Goal: Task Accomplishment & Management: Complete application form

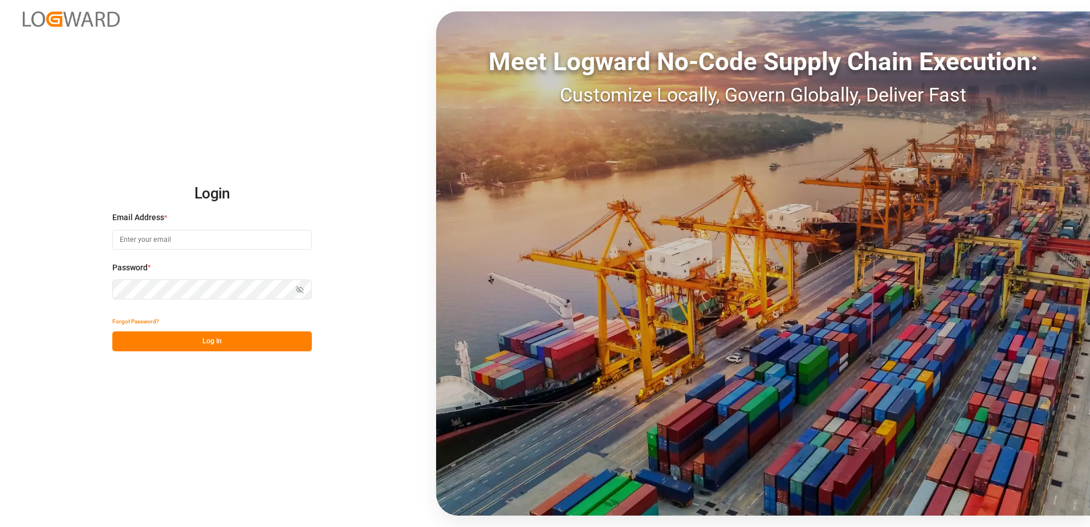
click at [141, 239] on input at bounding box center [211, 240] width 199 height 20
type input "M"
type input "[EMAIL_ADDRESS][DOMAIN_NAME]"
click at [164, 344] on button "Log In" at bounding box center [211, 341] width 199 height 20
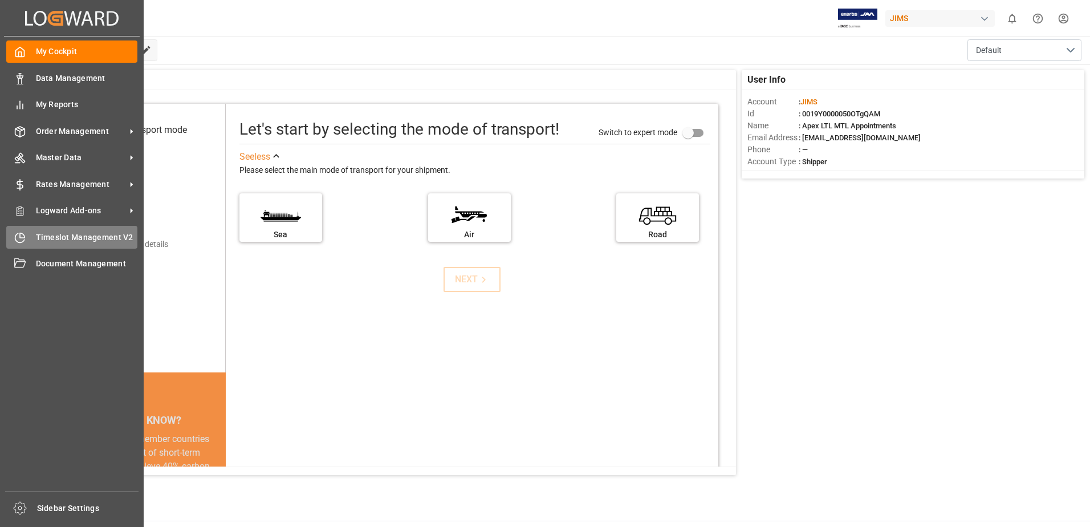
click at [58, 246] on div "Timeslot Management V2 Timeslot Management V2" at bounding box center [71, 237] width 131 height 22
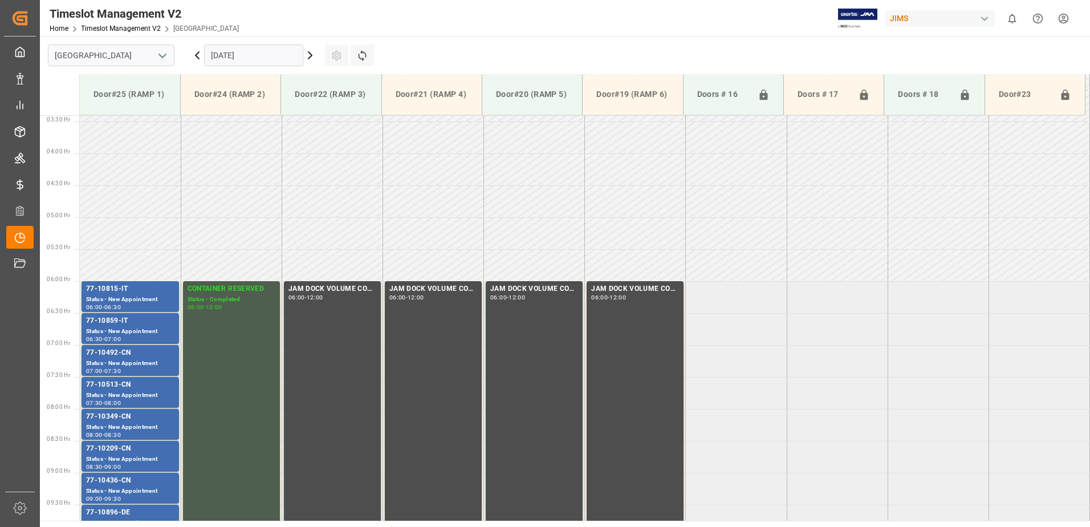
scroll to position [376, 0]
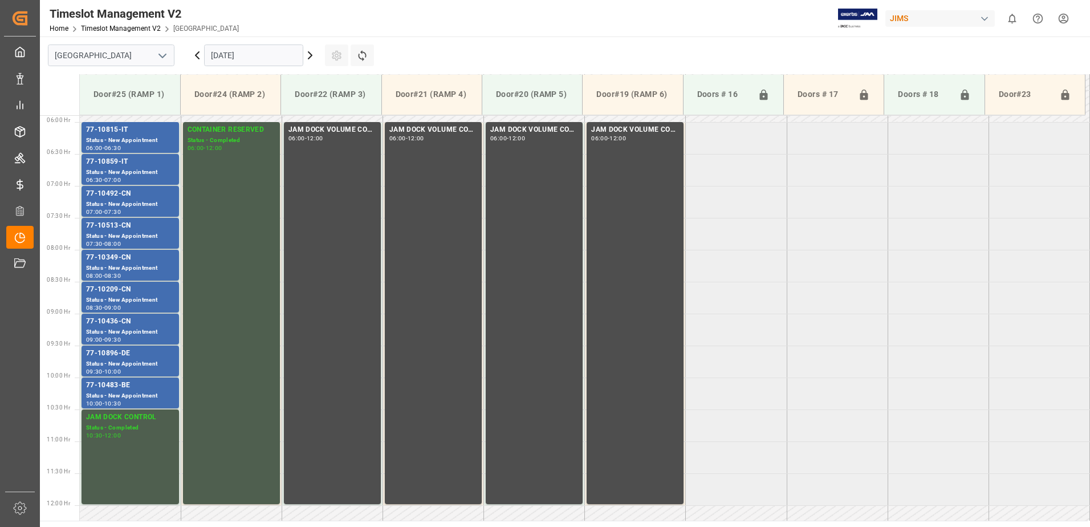
click at [238, 57] on input "[DATE]" at bounding box center [253, 55] width 99 height 22
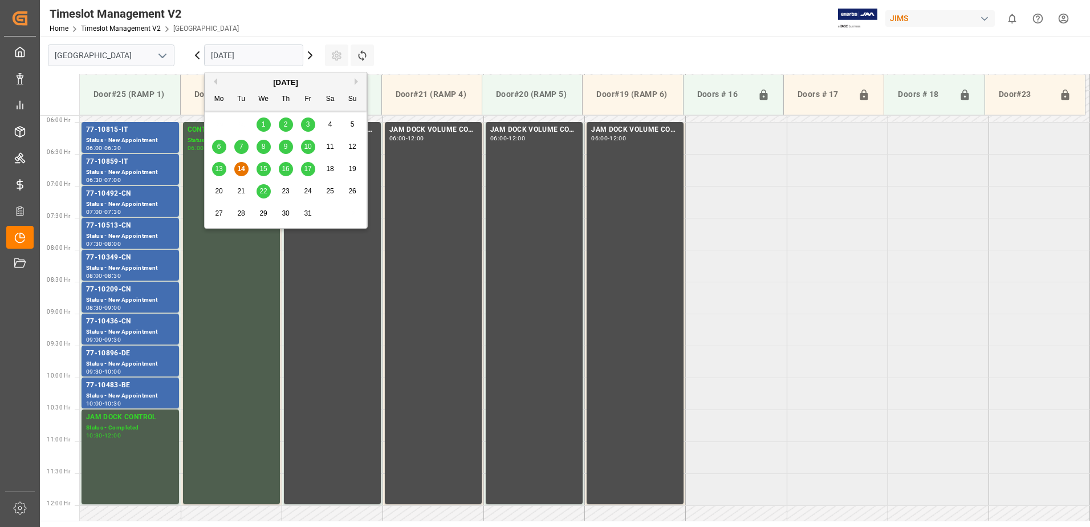
click at [259, 170] on span "15" at bounding box center [262, 169] width 7 height 8
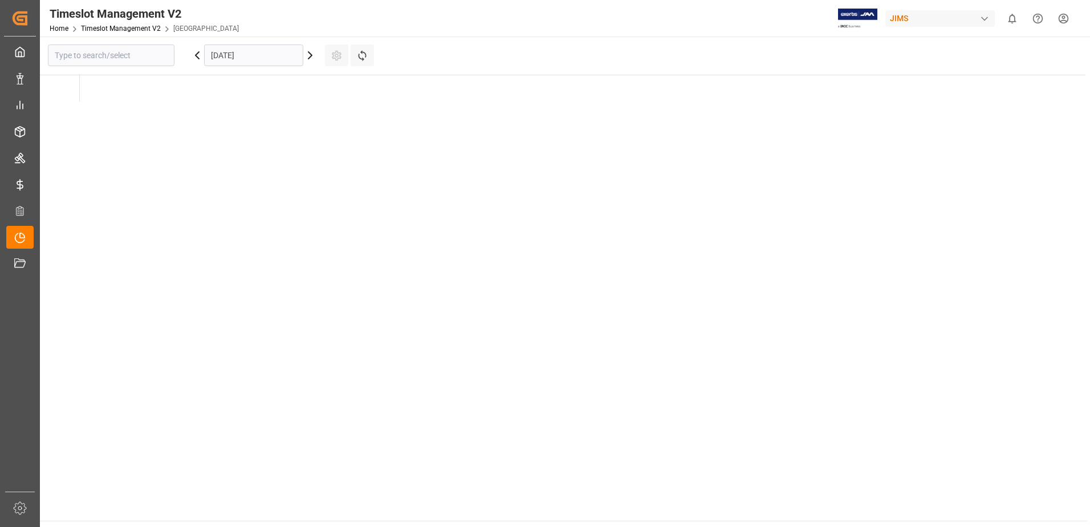
type input "[GEOGRAPHIC_DATA]"
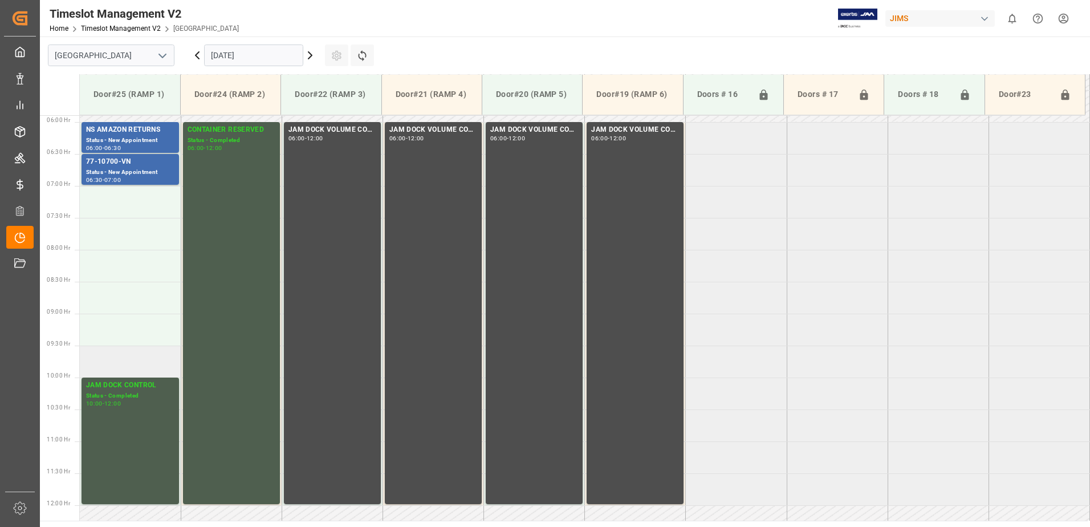
click at [110, 364] on td at bounding box center [130, 361] width 101 height 32
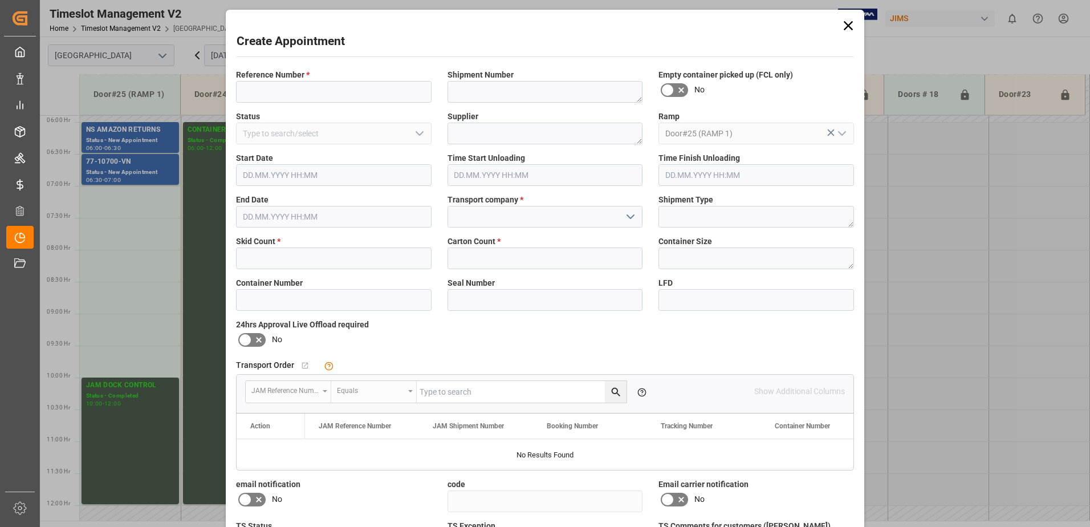
type input "[DATE] 09:30"
type input "[DATE] 10:00"
click at [302, 93] on input at bounding box center [334, 92] width 196 height 22
type input "[PERSON_NAME]"
click at [254, 260] on input "text" at bounding box center [334, 258] width 196 height 22
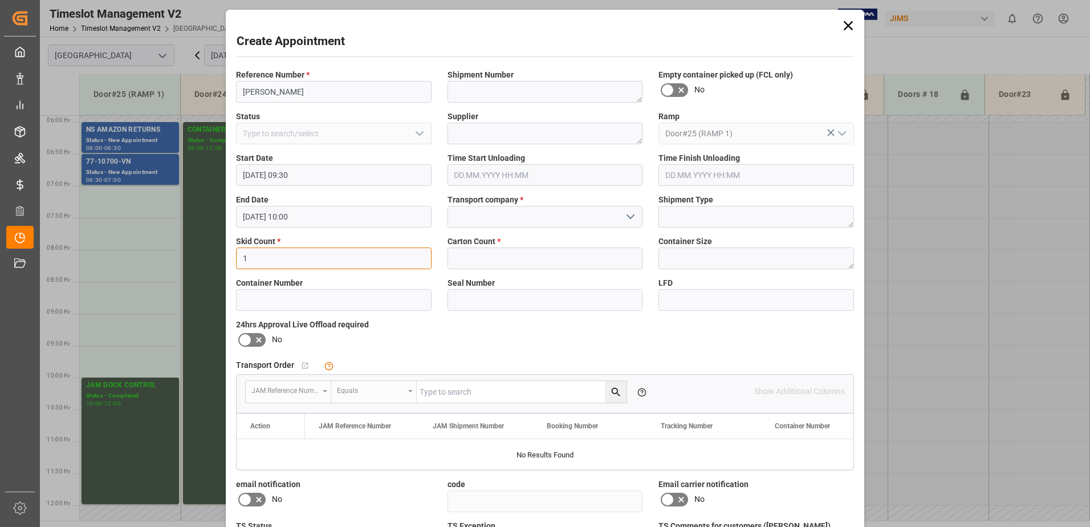
type input "1"
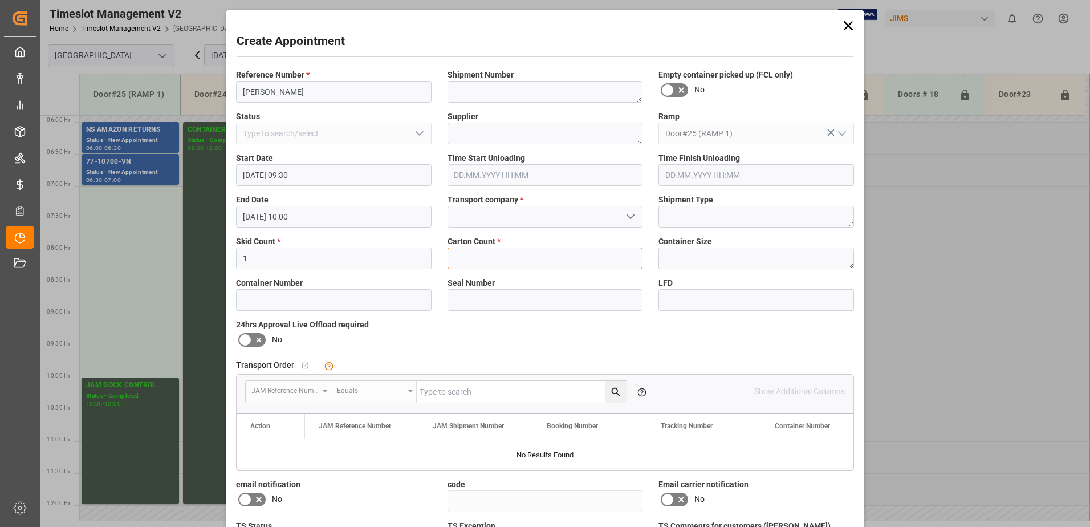
click at [484, 256] on input "text" at bounding box center [545, 258] width 196 height 22
type input "15"
click at [588, 223] on input at bounding box center [545, 217] width 196 height 22
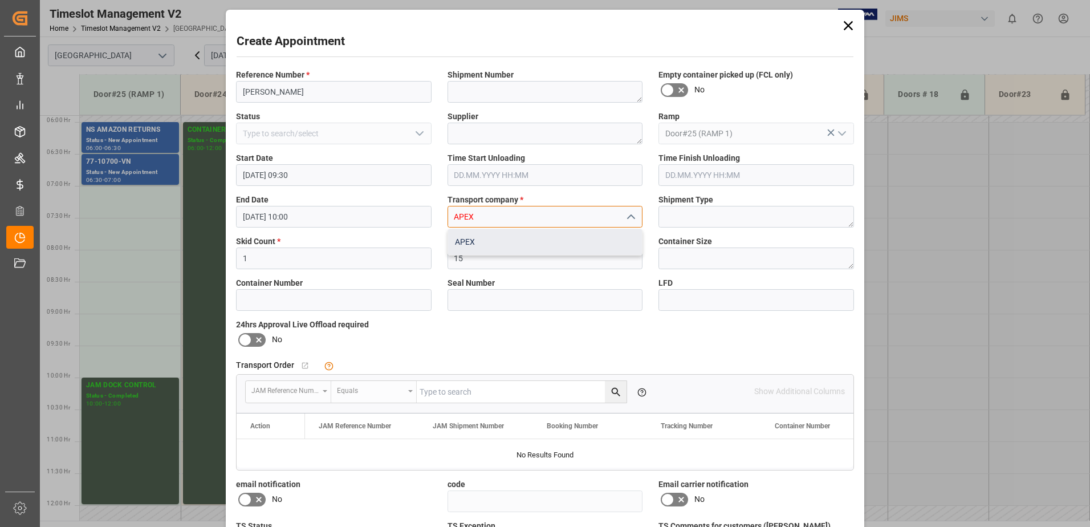
click at [566, 242] on div "APEX" at bounding box center [545, 242] width 194 height 26
type input "APEX"
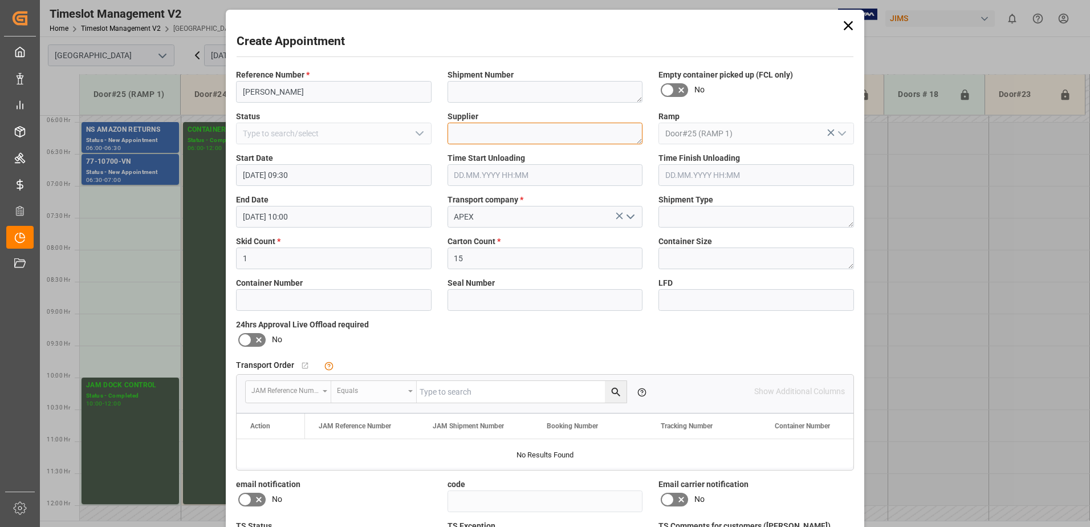
click at [529, 129] on textarea at bounding box center [545, 134] width 196 height 22
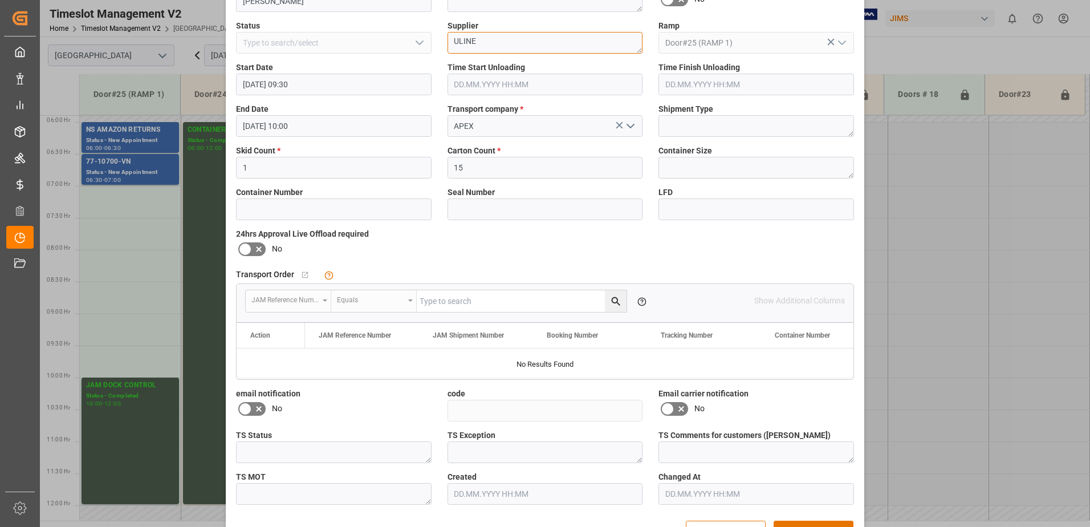
scroll to position [114, 0]
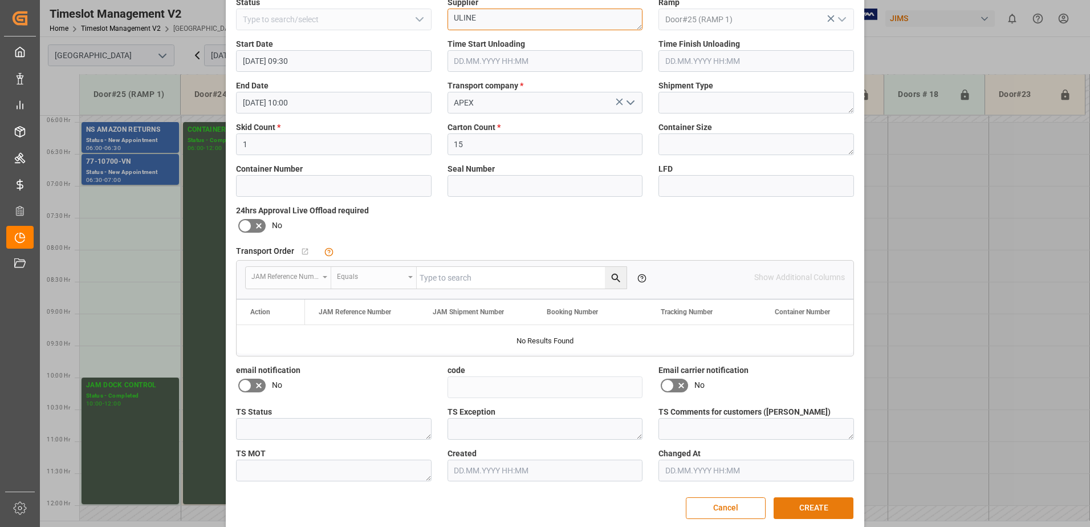
type textarea "ULINE"
click at [807, 510] on button "CREATE" at bounding box center [813, 508] width 80 height 22
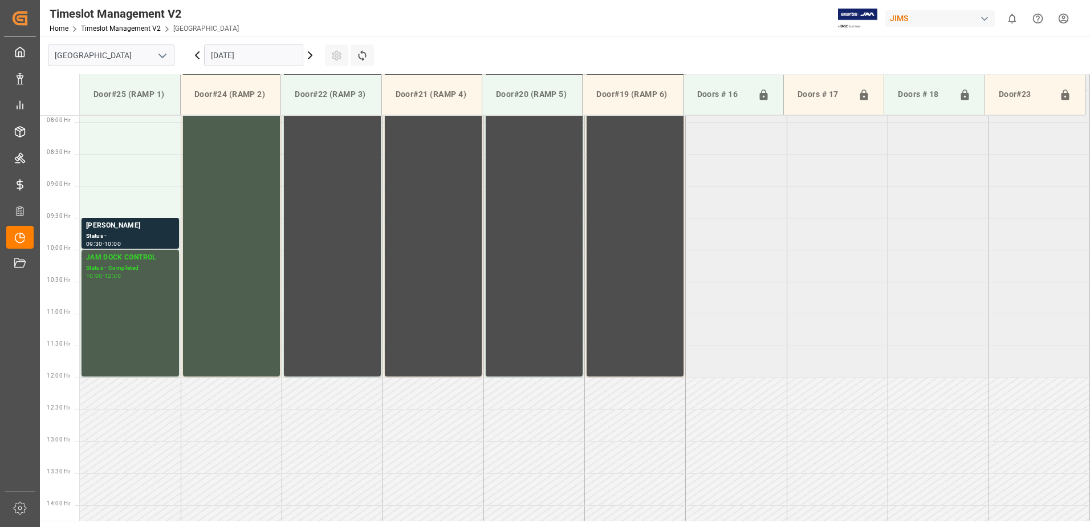
scroll to position [561, 0]
